Goal: Task Accomplishment & Management: Use online tool/utility

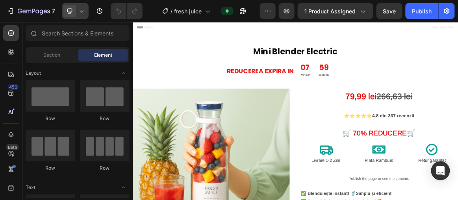
click at [76, 10] on span at bounding box center [69, 11] width 13 height 13
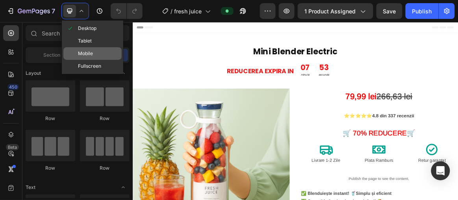
click at [95, 52] on div "Mobile" at bounding box center [92, 53] width 58 height 13
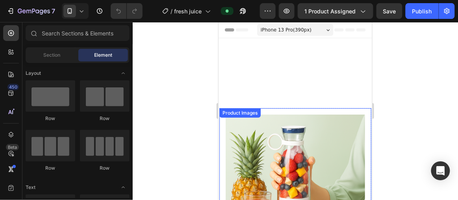
scroll to position [179, 0]
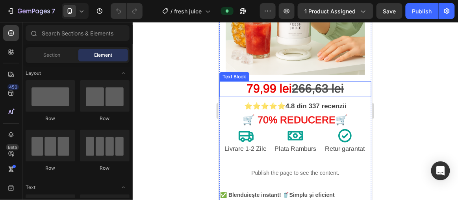
click at [305, 82] on s "266,63 lei" at bounding box center [318, 87] width 52 height 13
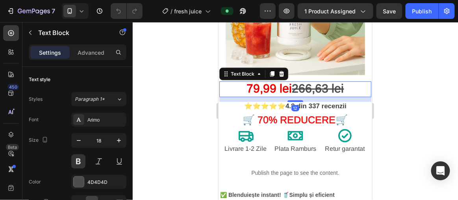
click at [394, 89] on div at bounding box center [295, 111] width 325 height 178
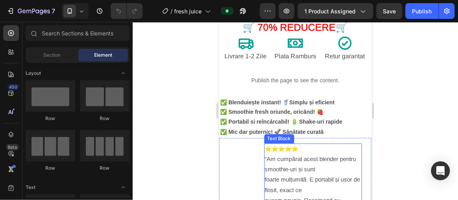
scroll to position [250, 0]
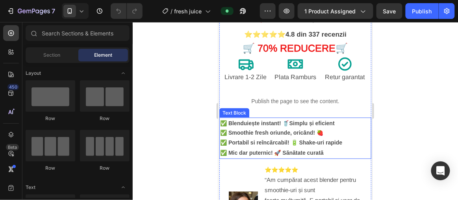
click at [280, 128] on p "✅ Smoothie fresh oriunde, oricând! 🍓 ✅ Portabil si reîncărcabil! 🔋 Shake-uri ra…" at bounding box center [295, 143] width 150 height 30
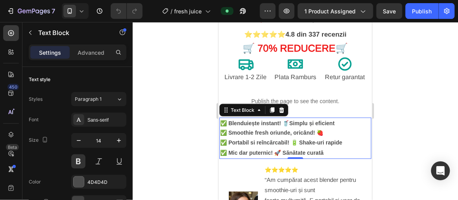
click at [228, 120] on strong "✅ Blenduiește instant! 🥤Simplu și eficient" at bounding box center [277, 123] width 114 height 6
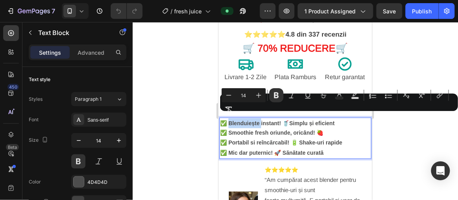
click at [231, 120] on strong "✅ Blenduiește instant! 🥤Simplu și eficient" at bounding box center [277, 123] width 114 height 6
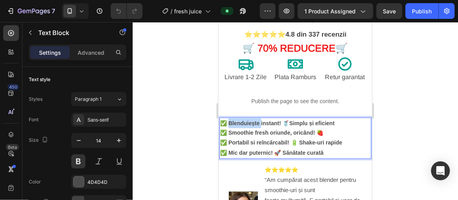
click at [231, 120] on strong "✅ Blenduiește instant! 🥤Simplu și eficient" at bounding box center [277, 123] width 114 height 6
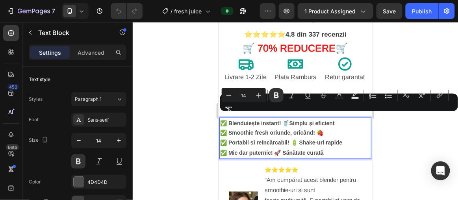
click at [238, 128] on p "✅ Smoothie fresh oriunde, oricând! 🍓 ✅ Portabil si reîncărcabil! 🔋 Shake-uri ra…" at bounding box center [295, 143] width 150 height 30
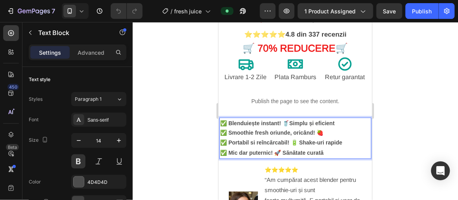
click at [242, 128] on p "✅ Smoothie fresh oriunde, oricând! 🍓 ✅ Portabil si reîncărcabil! 🔋 Shake-uri ra…" at bounding box center [295, 143] width 150 height 30
click at [251, 128] on p "✅ Smoothie fresh oriunde, oricând! 🍓 ✅ Portabil si reîncărcabil! 🔋 Shake-uri ra…" at bounding box center [295, 143] width 150 height 30
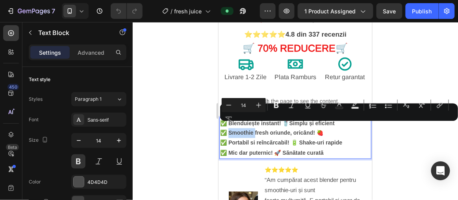
click at [256, 128] on p "✅ Smoothie fresh oriunde, oricând! 🍓 ✅ Portabil si reîncărcabil! 🔋 Shake-uri ra…" at bounding box center [295, 143] width 150 height 30
click at [317, 134] on p "✅ Smoothie fresh oriunde, oricând! 🍓 ✅ Portabil si reîncărcabil! 🔋 Shake-uri ra…" at bounding box center [295, 143] width 150 height 30
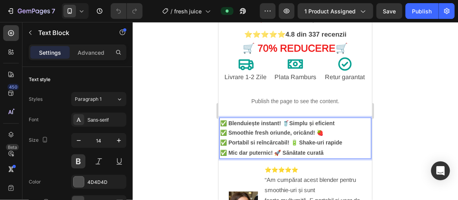
click at [332, 142] on p "✅ Smoothie fresh oriunde, oricând! 🍓 ✅ Portabil si reîncărcabil! 🔋 Shake-uri ra…" at bounding box center [295, 143] width 150 height 30
click at [329, 145] on p "✅ Smoothie fresh oriunde, oricând! 🍓 ✅ Portabil si reîncărcabil! 🔋 Shake-uri ra…" at bounding box center [295, 143] width 150 height 30
click at [329, 146] on p "✅ Smoothie fresh oriunde, oricând! 🍓 ✅ Portabil si reîncărcabil! 🔋 Shake-uri ra…" at bounding box center [295, 143] width 150 height 30
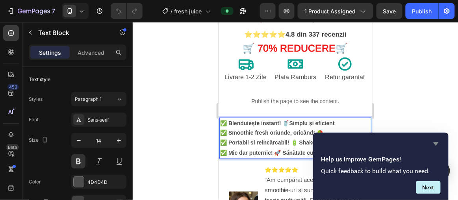
click at [434, 144] on icon "Hide survey" at bounding box center [435, 144] width 5 height 4
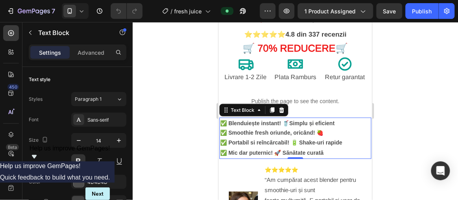
click at [244, 120] on strong "✅ Blenduiește instant! 🥤Simplu și eficient" at bounding box center [277, 123] width 114 height 6
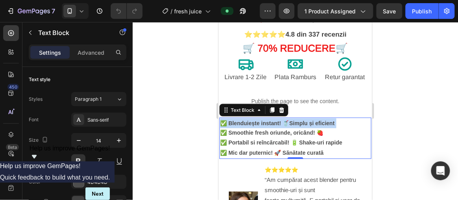
click at [244, 120] on strong "✅ Blenduiește instant! 🥤Simplu și eficient" at bounding box center [277, 123] width 114 height 6
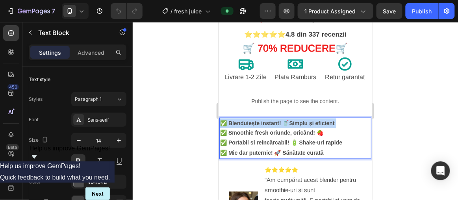
click at [244, 120] on strong "✅ Blenduiește instant! 🥤Simplu și eficient" at bounding box center [277, 123] width 114 height 6
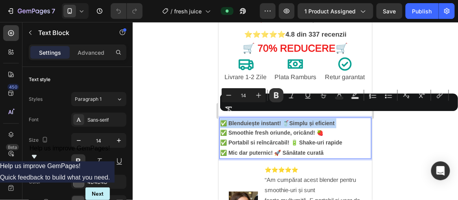
click at [244, 120] on strong "✅ Blenduiește instant! 🥤Simplu și eficient" at bounding box center [277, 123] width 114 height 6
click at [203, 124] on div at bounding box center [295, 111] width 325 height 178
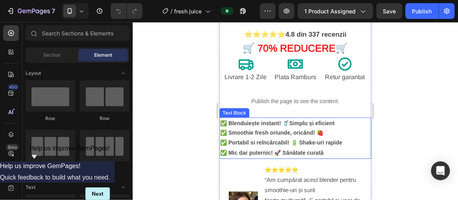
click at [230, 120] on strong "✅ Blenduiește instant! 🥤Simplu și eficient" at bounding box center [277, 123] width 114 height 6
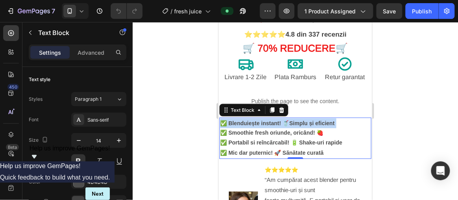
click at [230, 120] on strong "✅ Blenduiește instant! 🥤Simplu și eficient" at bounding box center [277, 123] width 114 height 6
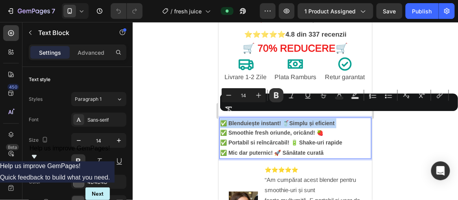
click at [229, 120] on strong "✅ Blenduiește instant! 🥤Simplu și eficient" at bounding box center [277, 123] width 114 height 6
click at [188, 122] on div at bounding box center [295, 111] width 325 height 178
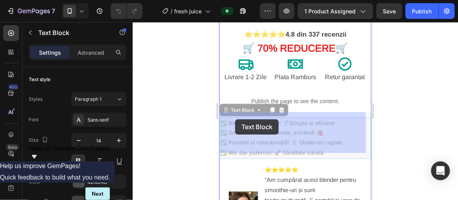
drag, startPoint x: 221, startPoint y: 118, endPoint x: 233, endPoint y: 118, distance: 12.6
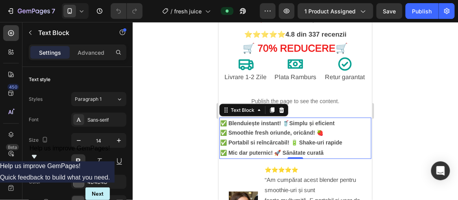
click at [179, 107] on div at bounding box center [295, 111] width 325 height 178
click at [329, 145] on p "✅ Smoothie fresh oriunde, oricând! 🍓 ✅ Portabil si reîncărcabil! 🔋 Shake-uri ra…" at bounding box center [295, 143] width 150 height 30
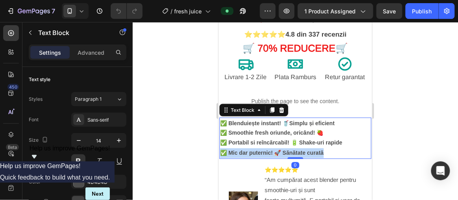
click at [329, 145] on p "✅ Smoothie fresh oriunde, oricând! 🍓 ✅ Portabil si reîncărcabil! 🔋 Shake-uri ra…" at bounding box center [295, 143] width 150 height 30
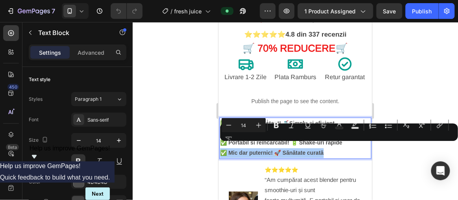
click at [330, 145] on div "Minus 14 Plus Bold Italic Underline Strikethrough Text Color Text Background Co…" at bounding box center [338, 132] width 234 height 28
click at [402, 146] on div "Minus 14 Plus Bold Italic Underline Strikethrough Text Color Text Background Co…" at bounding box center [338, 132] width 234 height 28
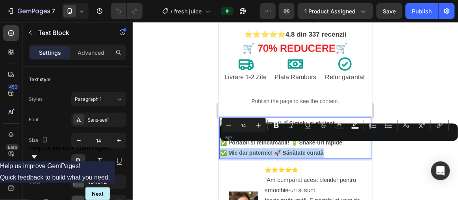
click at [336, 150] on p "✅ Smoothie fresh oriunde, oricând! 🍓 ✅ Portabil si reîncărcabil! 🔋 Shake-uri ra…" at bounding box center [295, 143] width 150 height 30
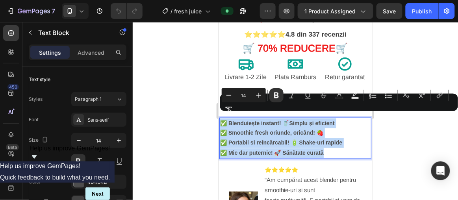
drag, startPoint x: 326, startPoint y: 147, endPoint x: 218, endPoint y: 114, distance: 113.1
click at [218, 114] on div "Product Images 79,99 lei 266,63 lei Text Block ⭐⭐⭐⭐⭐ 4.8 din 337 recenzii Text …" at bounding box center [294, 55] width 153 height 397
copy div "✅ Blenduiește instant! 🥤Simplu și eficient ✅ Smoothie fresh oriunde, oricând! 🍓…"
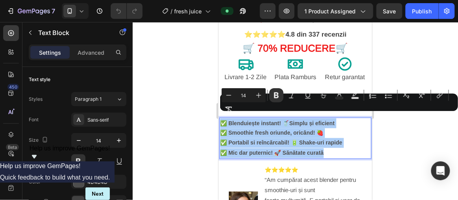
click at [194, 108] on div at bounding box center [295, 111] width 325 height 178
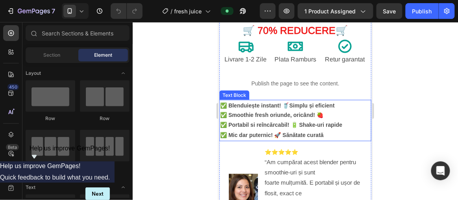
scroll to position [286, 0]
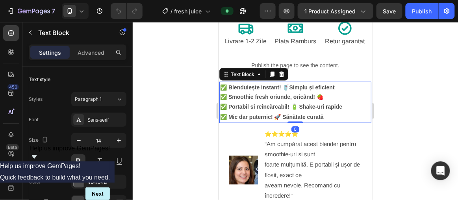
click at [240, 92] on p "✅ Smoothie fresh oriunde, oricând! 🍓 ✅ Portabil si reîncărcabil! 🔋 Shake-uri ra…" at bounding box center [295, 107] width 150 height 30
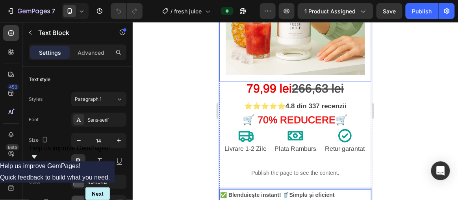
scroll to position [143, 0]
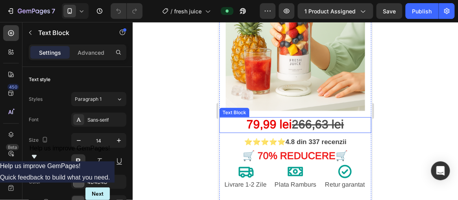
click at [316, 118] on s "266,63 lei" at bounding box center [318, 123] width 52 height 13
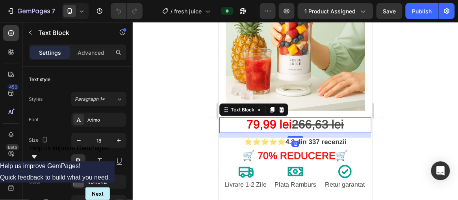
click at [312, 120] on s "266,63 lei" at bounding box center [318, 123] width 52 height 13
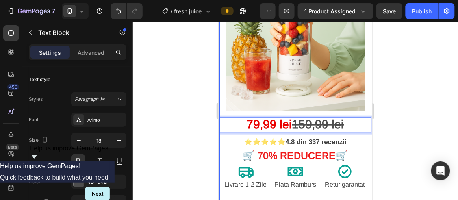
scroll to position [179, 0]
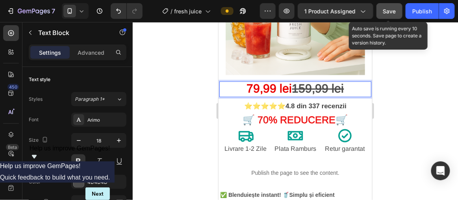
click at [381, 14] on button "Save" at bounding box center [389, 11] width 26 height 16
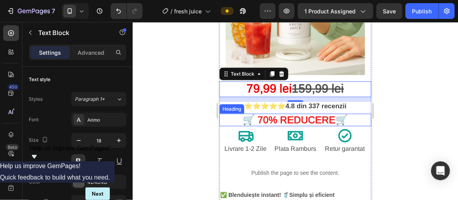
click at [258, 114] on strong "🛒 70" at bounding box center [255, 119] width 26 height 11
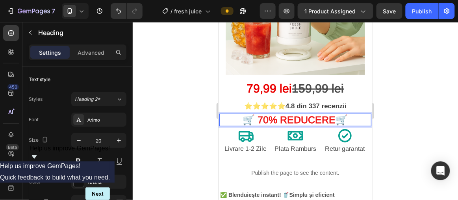
click at [258, 114] on strong "🛒 70" at bounding box center [255, 119] width 26 height 11
click at [395, 84] on div at bounding box center [295, 111] width 325 height 178
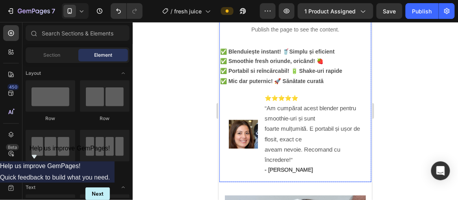
scroll to position [286, 0]
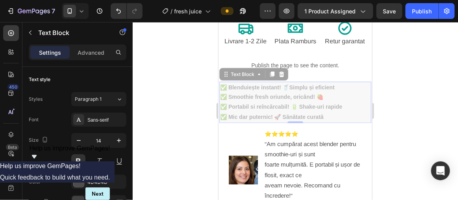
drag, startPoint x: 338, startPoint y: 81, endPoint x: 316, endPoint y: 79, distance: 22.1
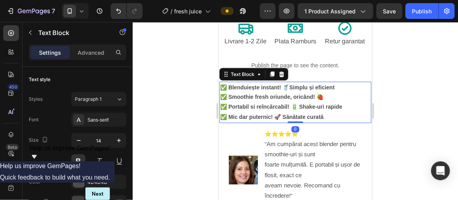
click at [317, 84] on strong "✅ Blenduiește instant! 🥤Simplu și eficient" at bounding box center [277, 87] width 114 height 6
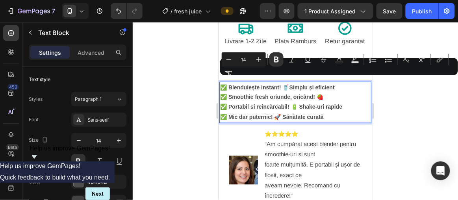
click at [317, 84] on strong "✅ Blenduiește instant! 🥤Simplu și eficient" at bounding box center [277, 87] width 114 height 6
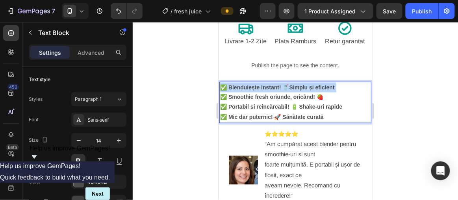
click at [317, 84] on strong "✅ Blenduiește instant! 🥤Simplu și eficient" at bounding box center [277, 87] width 114 height 6
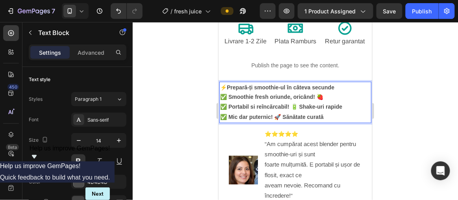
click at [231, 84] on strong "Prepară-ți smoothie-ul în câteva secunde" at bounding box center [279, 87] width 107 height 6
click at [224, 82] on p "⚡ Prepară-ți smoothie-ul în câteva secunde" at bounding box center [295, 87] width 150 height 10
click at [225, 82] on p "⚡ Prepară-ți smoothie-ul în câteva secunde" at bounding box center [295, 87] width 150 height 10
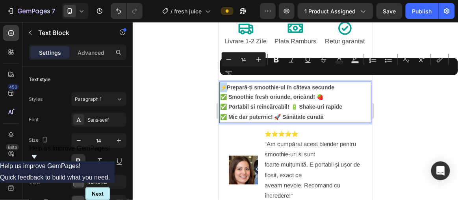
drag, startPoint x: 226, startPoint y: 79, endPoint x: 221, endPoint y: 80, distance: 5.7
click at [221, 82] on p "⚡ Prepară-ți smoothie-ul în câteva secunde" at bounding box center [295, 87] width 150 height 10
copy p "⚡"
click at [290, 80] on div "Minus 14 Plus Bold Italic Underline Strikethrough Text Color Text Background Co…" at bounding box center [338, 66] width 234 height 28
click at [340, 79] on div "Minus 14 Plus Bold Italic Underline Strikethrough Text Color Text Background Co…" at bounding box center [338, 66] width 234 height 28
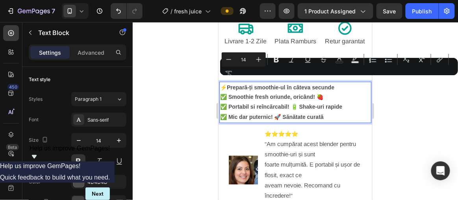
click at [339, 82] on p "⚡ Prepară-ți smoothie-ul în câteva secunde" at bounding box center [295, 87] width 150 height 10
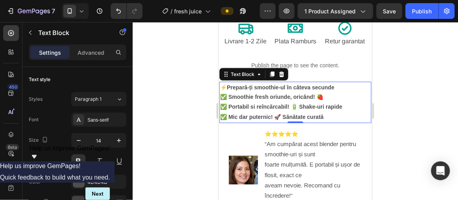
click at [339, 82] on p "⚡ Prepară-ți smoothie-ul în câteva secunde" at bounding box center [295, 87] width 150 height 10
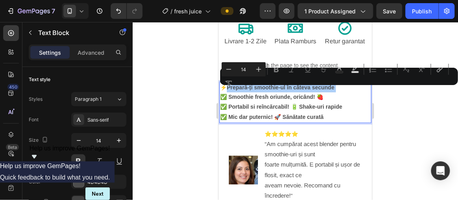
click at [340, 81] on div "Minus 14 Plus Bold Italic Underline Strikethrough Text Color Text Background Co…" at bounding box center [338, 76] width 234 height 28
click at [339, 84] on div "Minus 14 Plus Bold Italic Underline Strikethrough Text Color Text Background Co…" at bounding box center [338, 76] width 234 height 28
click at [340, 88] on div "Minus 14 Plus Bold Italic Underline Strikethrough Text Color Text Background Co…" at bounding box center [338, 76] width 234 height 28
click at [333, 92] on p "✅ Smoothie fresh oriunde, oricând! 🍓 ✅ Portabil si reîncărcabil! 🔋 Shake-uri ra…" at bounding box center [295, 107] width 150 height 30
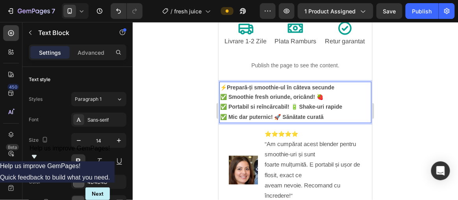
click at [343, 82] on p "⚡ Prepară-ți smoothie-ul în câteva secunde" at bounding box center [295, 87] width 150 height 10
click at [336, 84] on strong "Prepară-ți smoothie-ul în câteva secunde⚡" at bounding box center [283, 87] width 114 height 6
click at [227, 82] on p "⚡ Prepară-ți smoothie-ul în câteva secunde ⚡" at bounding box center [295, 87] width 150 height 10
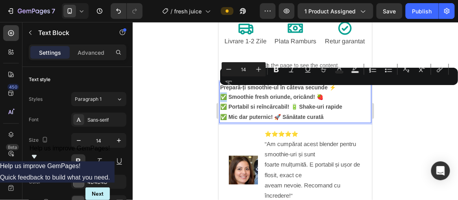
drag, startPoint x: 226, startPoint y: 92, endPoint x: 219, endPoint y: 92, distance: 7.5
click at [219, 92] on div "Prepară-ți smoothie-ul în câteva secunde ⚡ ✅ Smoothie fresh oriunde, oricând! 🍓…" at bounding box center [295, 101] width 152 height 41
copy p "✅"
click at [199, 91] on div at bounding box center [295, 111] width 325 height 178
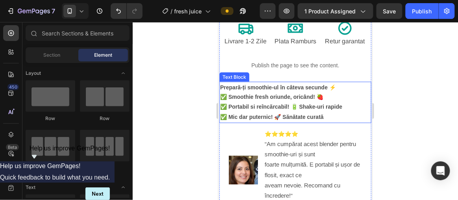
click at [221, 84] on strong "Prepară-ți smoothie-ul în câteva secunde ⚡" at bounding box center [278, 87] width 116 height 6
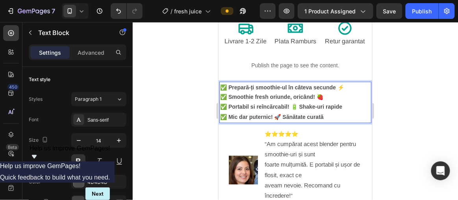
click at [207, 96] on div at bounding box center [295, 111] width 325 height 178
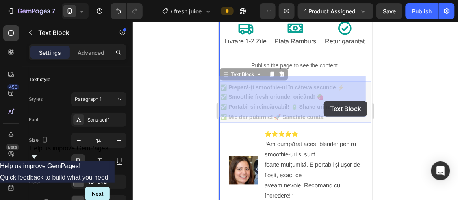
drag, startPoint x: 340, startPoint y: 101, endPoint x: 330, endPoint y: 101, distance: 10.6
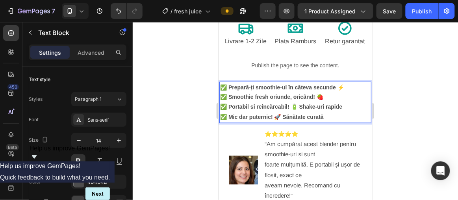
click at [339, 102] on p "✅ Smoothie fresh oriunde, oricând! 🍓 ✅ Portabil si reîncărcabil! 🔋 Shake-uri ra…" at bounding box center [295, 107] width 150 height 30
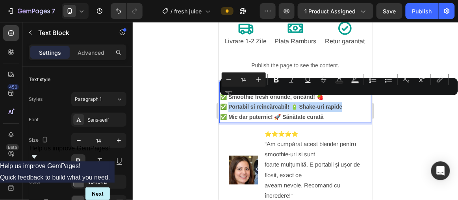
drag, startPoint x: 340, startPoint y: 100, endPoint x: 229, endPoint y: 102, distance: 111.3
click at [229, 102] on p "✅ Smoothie fresh oriunde, oricând! 🍓 ✅ Portabil si reîncărcabil! 🔋 Shake-uri ra…" at bounding box center [295, 107] width 150 height 30
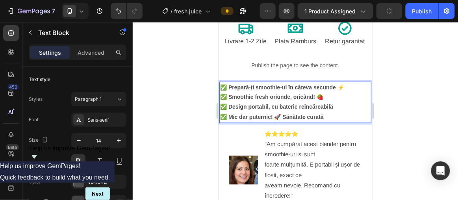
drag, startPoint x: 323, startPoint y: 91, endPoint x: 327, endPoint y: 90, distance: 4.0
click at [327, 92] on p "✅ Smoothie fresh oriunde, oricând! 🍓 ✅ Design portabil, cu baterie reîncărcabil…" at bounding box center [295, 107] width 150 height 30
click at [324, 92] on p "✅ Smoothie fresh oriunde, oricând! 🍓 ✅ Design portabil, cu baterie reîncărcabil…" at bounding box center [295, 107] width 150 height 30
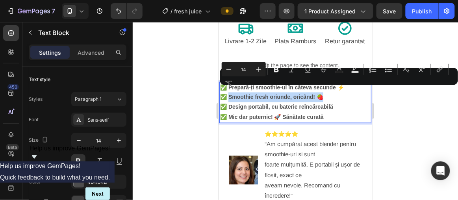
drag, startPoint x: 323, startPoint y: 93, endPoint x: 229, endPoint y: 93, distance: 94.8
click at [229, 93] on p "✅ Smoothie fresh oriunde, oricând! 🍓 ✅ Design portabil, cu baterie reîncărcabil…" at bounding box center [295, 107] width 150 height 30
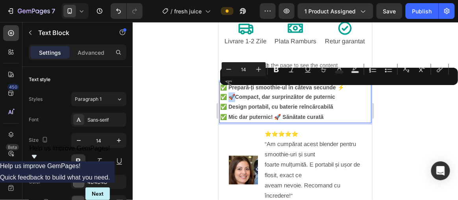
drag, startPoint x: 235, startPoint y: 90, endPoint x: 230, endPoint y: 91, distance: 5.4
click at [230, 92] on p "✅ 🚀 Compact, dar surprinzător de puternic ✅ Design portabil, cu baterie reîncăr…" at bounding box center [295, 107] width 150 height 30
copy p "🚀"
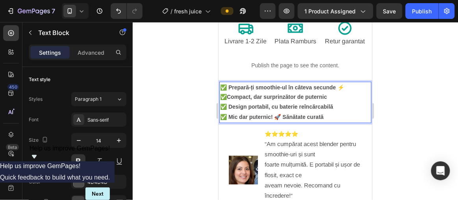
click at [330, 93] on p "✅ Compact, dar surprinzător de puternic ✅ Design portabil, cu baterie reîncărca…" at bounding box center [295, 107] width 150 height 30
click at [338, 100] on p "✅ Compact, dar surprinzător de puternic 🚀 ✅ Design portabil, cu baterie reîncăr…" at bounding box center [295, 107] width 150 height 30
drag, startPoint x: 325, startPoint y: 96, endPoint x: 352, endPoint y: 109, distance: 31.0
click at [330, 98] on p "✅ Compact, dar surprinzător de puternic 🚀 ✅ Design portabil, cu baterie reîncăr…" at bounding box center [295, 107] width 150 height 30
click at [322, 108] on p "✅ Compact, dar surprinzător de puternic 🚀 ✅ Design portabil, cu baterie reîncăr…" at bounding box center [295, 107] width 150 height 30
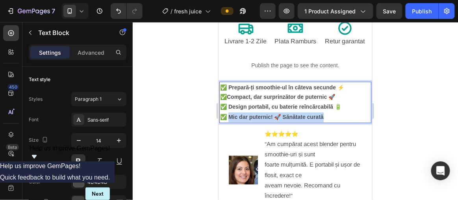
drag, startPoint x: 330, startPoint y: 111, endPoint x: 229, endPoint y: 110, distance: 100.3
click at [229, 111] on p "✅ Compact, dar surprinzător de puternic 🚀 ✅ Design portabil, cu baterie reîncăr…" at bounding box center [295, 107] width 150 height 30
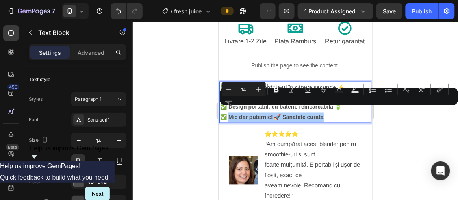
click at [268, 109] on div "Minus 14 Plus Bold Italic Underline Strikethrough Text Color Text Background Co…" at bounding box center [338, 96] width 234 height 28
click at [325, 110] on div "Minus 14 Plus Bold Italic Underline Strikethrough Text Color Text Background Co…" at bounding box center [338, 96] width 234 height 28
click at [325, 109] on div "Minus 14 Plus Bold Italic Underline Strikethrough Text Color Text Background Co…" at bounding box center [338, 96] width 234 height 28
click at [296, 112] on p "✅ Compact, dar surprinzător de puternic 🚀 ✅ Design portabil, cu baterie reîncăr…" at bounding box center [295, 107] width 150 height 30
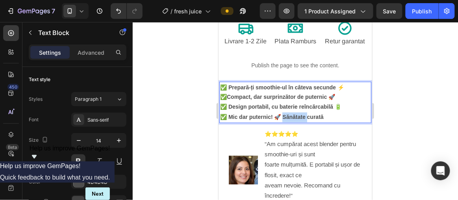
click at [296, 112] on p "✅ Compact, dar surprinzător de puternic 🚀 ✅ Design portabil, cu baterie reîncăr…" at bounding box center [295, 107] width 150 height 30
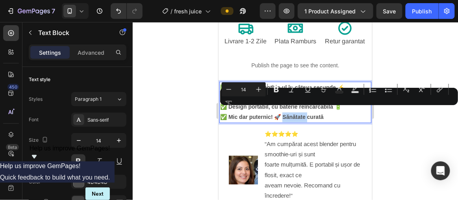
click at [296, 112] on p "✅ Compact, dar surprinzător de puternic 🚀 ✅ Design portabil, cu baterie reîncăr…" at bounding box center [295, 107] width 150 height 30
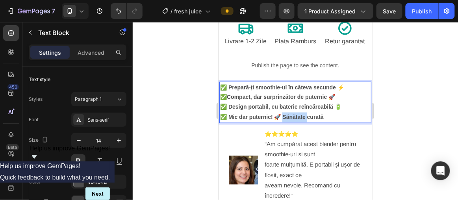
click at [296, 112] on p "✅ Compact, dar surprinzător de puternic 🚀 ✅ Design portabil, cu baterie reîncăr…" at bounding box center [295, 107] width 150 height 30
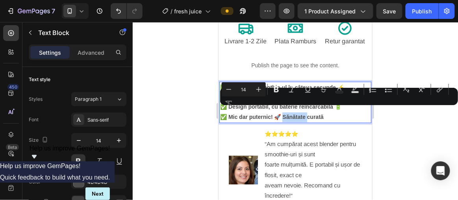
click at [296, 112] on p "✅ Compact, dar surprinzător de puternic 🚀 ✅ Design portabil, cu baterie reîncăr…" at bounding box center [295, 107] width 150 height 30
click at [319, 113] on p "✅ Compact, dar surprinzător de puternic 🚀 ✅ Design portabil, cu baterie reîncăr…" at bounding box center [295, 107] width 150 height 30
drag, startPoint x: 329, startPoint y: 110, endPoint x: 447, endPoint y: 131, distance: 120.2
click at [229, 109] on p "✅ Compact, dar surprinzător de puternic 🚀 ✅ Design portabil, cu baterie reîncăr…" at bounding box center [295, 107] width 150 height 30
drag, startPoint x: 234, startPoint y: 111, endPoint x: 229, endPoint y: 112, distance: 5.2
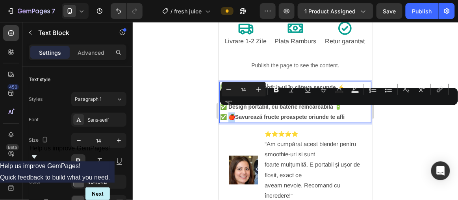
click at [229, 112] on p "✅ Compact, dar surprinzător de puternic 🚀 ✅ Design portabil, cu baterie reîncăr…" at bounding box center [295, 107] width 150 height 30
copy p "🍎"
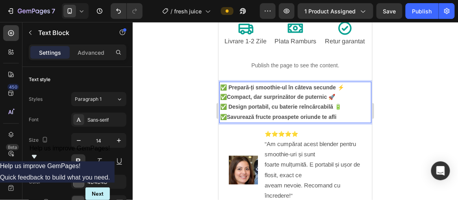
click at [343, 108] on p "✅ Compact, dar surprinzător de puternic 🚀 ✅ Design portabil, cu baterie reîncăr…" at bounding box center [295, 107] width 150 height 30
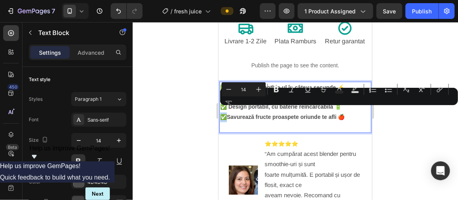
drag, startPoint x: 227, startPoint y: 111, endPoint x: 220, endPoint y: 111, distance: 6.7
click at [221, 111] on p "✅ Compact, dar surprinzător de puternic 🚀 ✅ Design portabil, cu baterie reîncăr…" at bounding box center [295, 107] width 150 height 30
copy p "✅"
click at [231, 122] on p "Rich Text Editor. Editing area: main" at bounding box center [295, 127] width 150 height 10
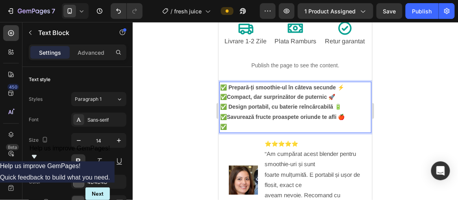
click at [251, 122] on p "✅" at bounding box center [295, 127] width 150 height 10
click at [226, 124] on strong "✅✅ Slăbește fără efort cu băuturi fresh" at bounding box center [273, 127] width 106 height 6
click at [321, 122] on p "✅ Slăbește fără efort cu băuturi fresh" at bounding box center [295, 127] width 150 height 10
click at [329, 114] on strong "Savurează fructe proaspete oriunde te afli 🍎" at bounding box center [285, 117] width 118 height 6
click at [330, 122] on p "✅ Slăbește fără efort cu băuturi fresh 🥤" at bounding box center [295, 127] width 150 height 10
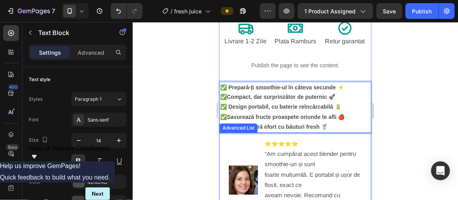
click at [393, 102] on div at bounding box center [295, 111] width 325 height 178
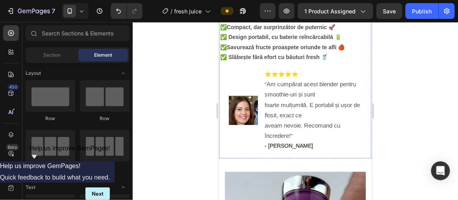
scroll to position [358, 0]
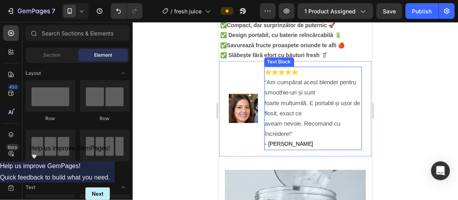
click at [316, 87] on span "Am cumpărat acest blender pentru smoothie-uri și sunt" at bounding box center [309, 87] width 91 height 17
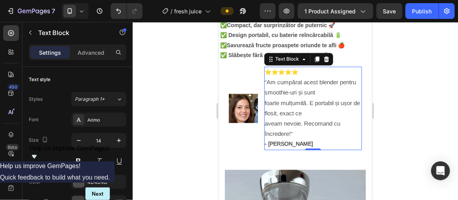
click at [313, 86] on span "Am cumpărat acest blender pentru smoothie-uri și sunt" at bounding box center [309, 87] width 91 height 17
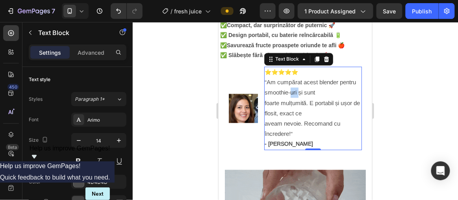
click at [313, 86] on span "Am cumpărat acest blender pentru smoothie-uri și sunt" at bounding box center [309, 87] width 91 height 17
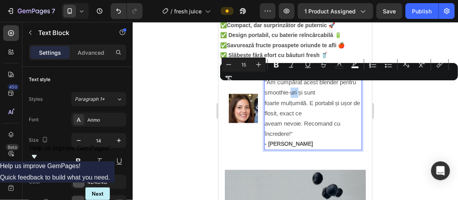
click at [313, 86] on span "Am cumpărat acest blender pentru smoothie-uri și sunt" at bounding box center [309, 87] width 91 height 17
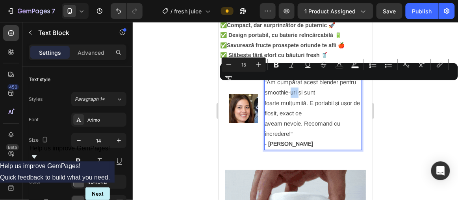
click at [313, 88] on span "Am cumpărat acest blender pentru smoothie-uri și sunt" at bounding box center [309, 87] width 91 height 17
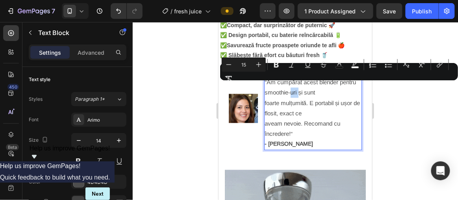
click at [315, 89] on span "Am cumpărat acest blender pentru smoothie-uri și sunt" at bounding box center [309, 87] width 91 height 17
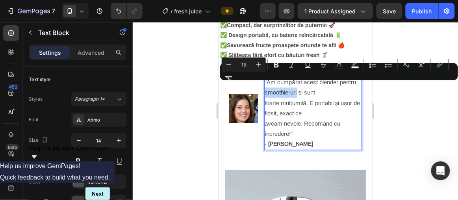
drag, startPoint x: 314, startPoint y: 87, endPoint x: 281, endPoint y: 89, distance: 33.1
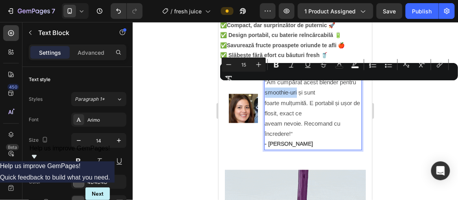
click at [281, 89] on span "Am cumpărat acest blender pentru smoothie-uri și sunt" at bounding box center [309, 87] width 91 height 17
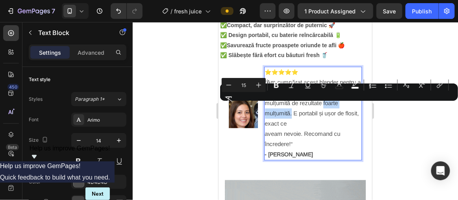
drag, startPoint x: 308, startPoint y: 107, endPoint x: 264, endPoint y: 109, distance: 44.5
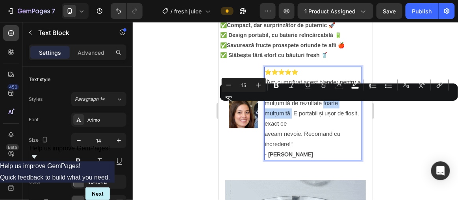
click at [264, 109] on span "Am cumpărat acest blender pentru a scăpa de kilogramele în plus și sunt mulțumi…" at bounding box center [312, 103] width 96 height 48
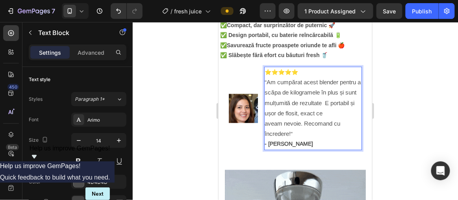
click at [264, 127] on span "aveam nevoie. Recomand cu încredere!" at bounding box center [302, 128] width 76 height 17
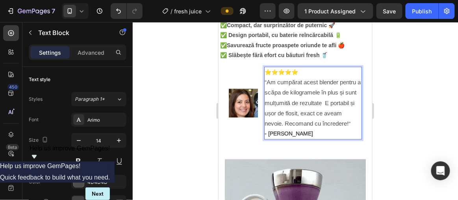
click at [287, 99] on span "Am cumpărat acest blender pentru a scăpa de kilogramele în plus și sunt mulțumi…" at bounding box center [312, 103] width 96 height 48
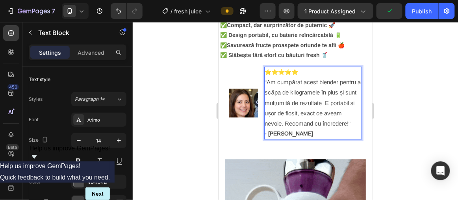
click at [296, 96] on span "Am cumpărat acest blender pentru a scăpa de kilogramele în plus și sunt mulțumi…" at bounding box center [312, 103] width 96 height 48
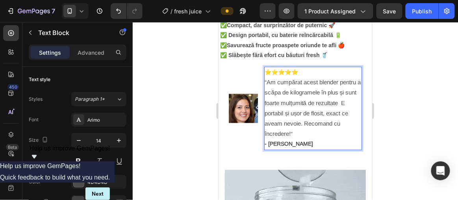
click at [288, 107] on span "Am cumpărat acest blender pentru a scăpa de kilogramele în plus și sunt foarte …" at bounding box center [312, 108] width 96 height 58
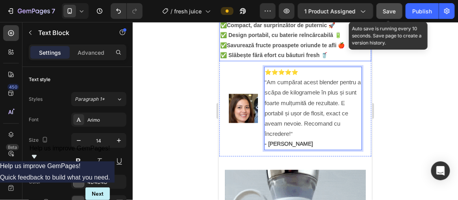
click at [389, 14] on span "Save" at bounding box center [389, 11] width 13 height 7
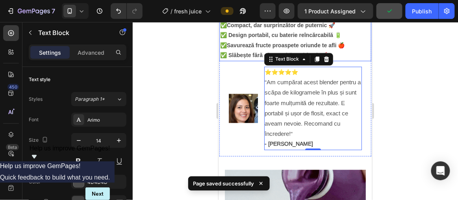
click at [399, 76] on div at bounding box center [295, 111] width 325 height 178
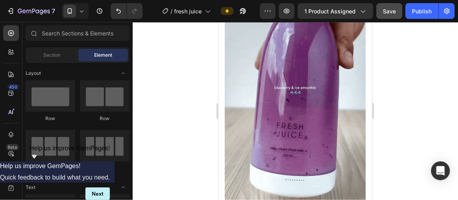
scroll to position [500, 0]
